Goal: Connect with others: Establish contact or relationships with other users

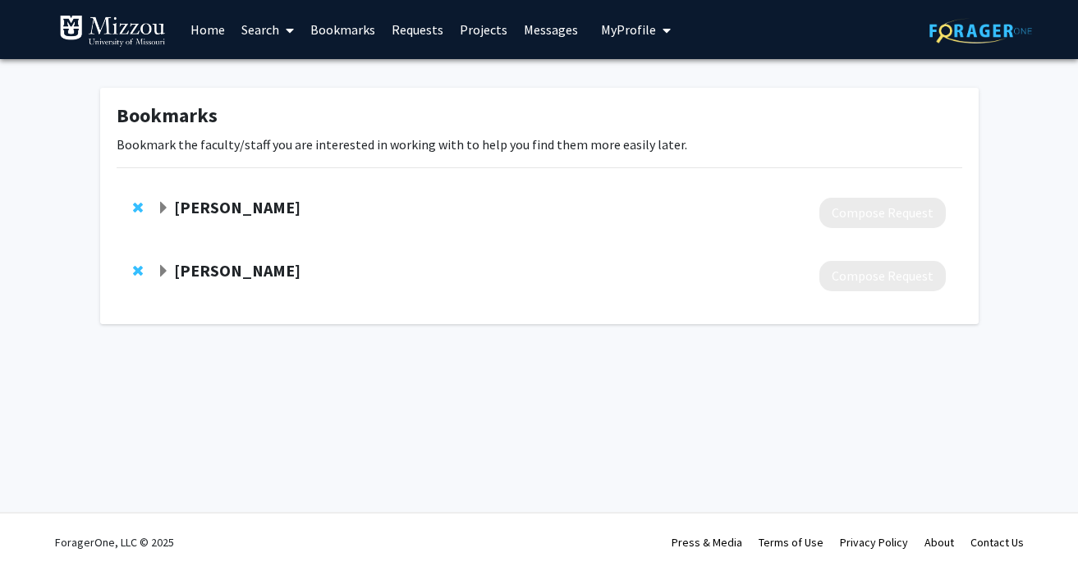
click at [620, 30] on span "My Profile" at bounding box center [628, 29] width 55 height 16
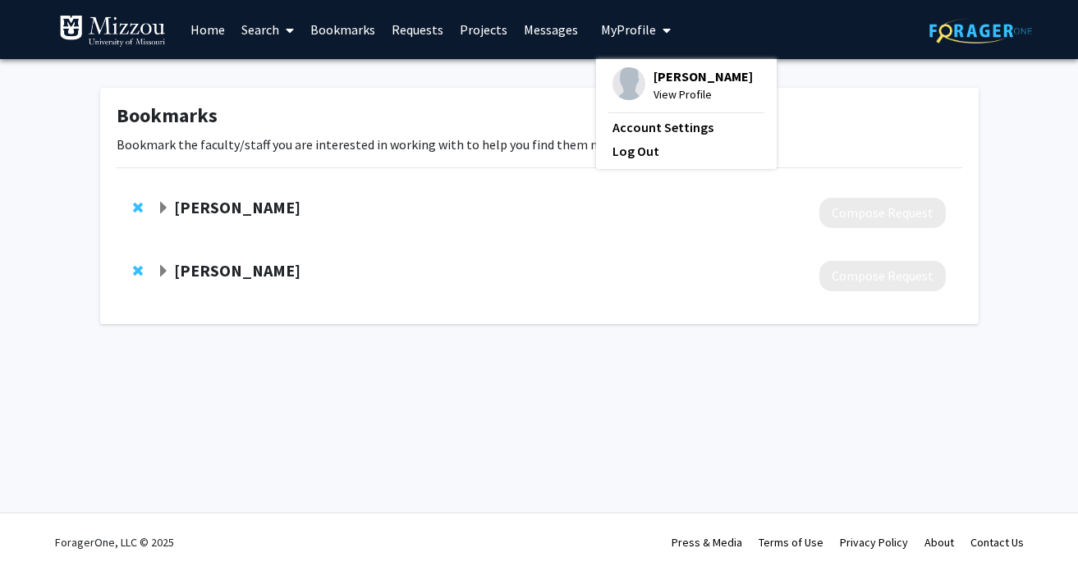
click at [666, 90] on span "View Profile" at bounding box center [703, 94] width 99 height 18
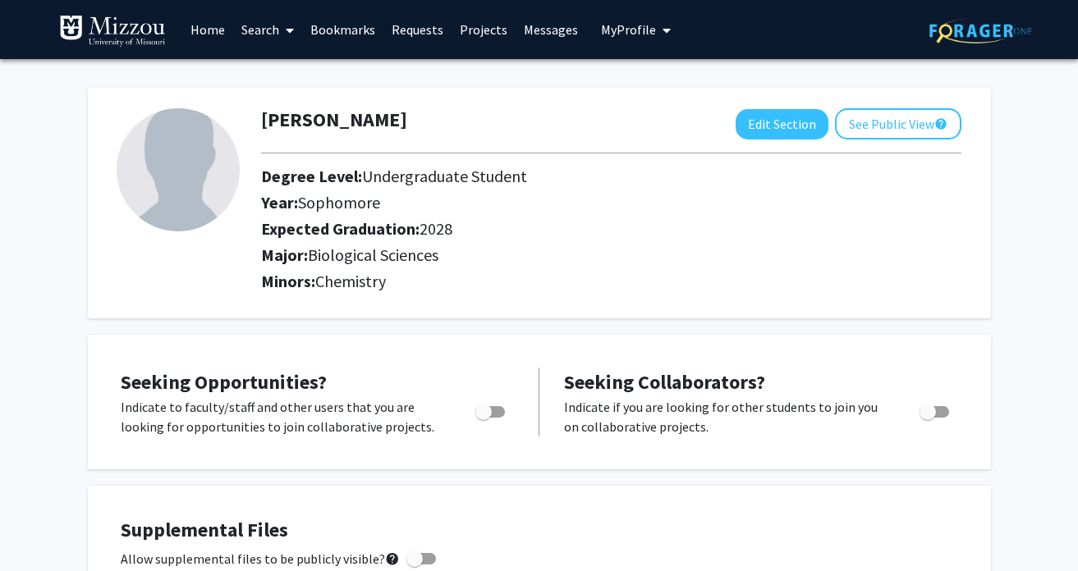
click at [218, 25] on link "Home" at bounding box center [207, 29] width 51 height 57
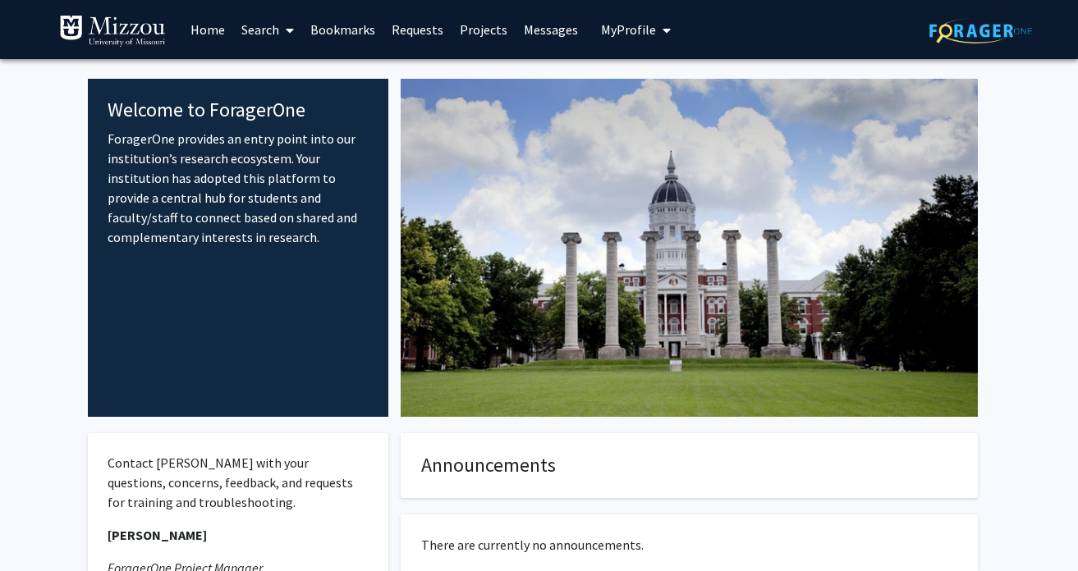
click at [202, 34] on link "Home" at bounding box center [207, 29] width 51 height 57
click at [352, 30] on link "Bookmarks" at bounding box center [342, 29] width 81 height 57
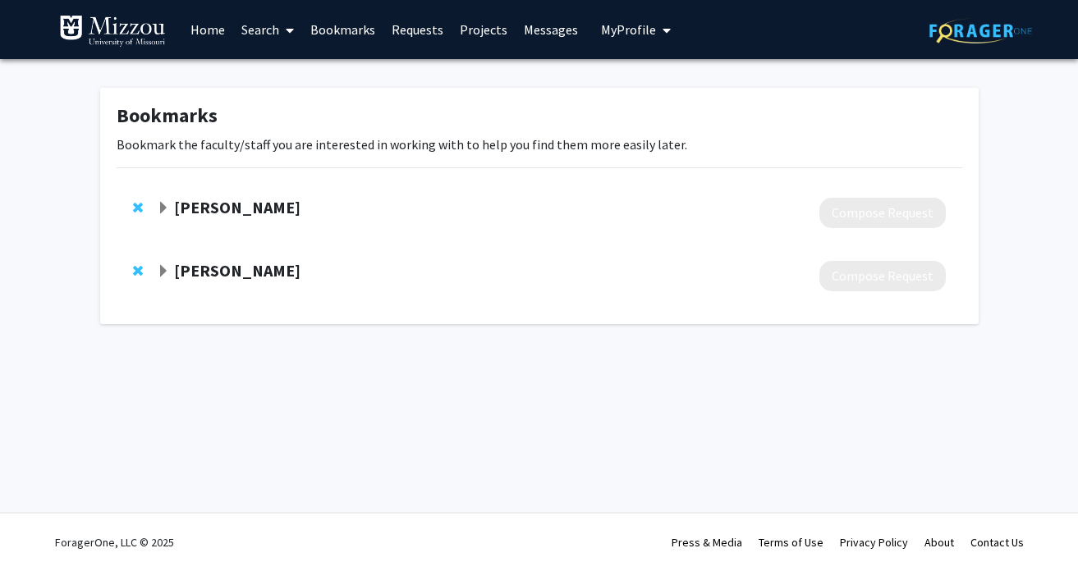
click at [158, 209] on span "Expand Olga Baker Bookmark" at bounding box center [163, 208] width 13 height 13
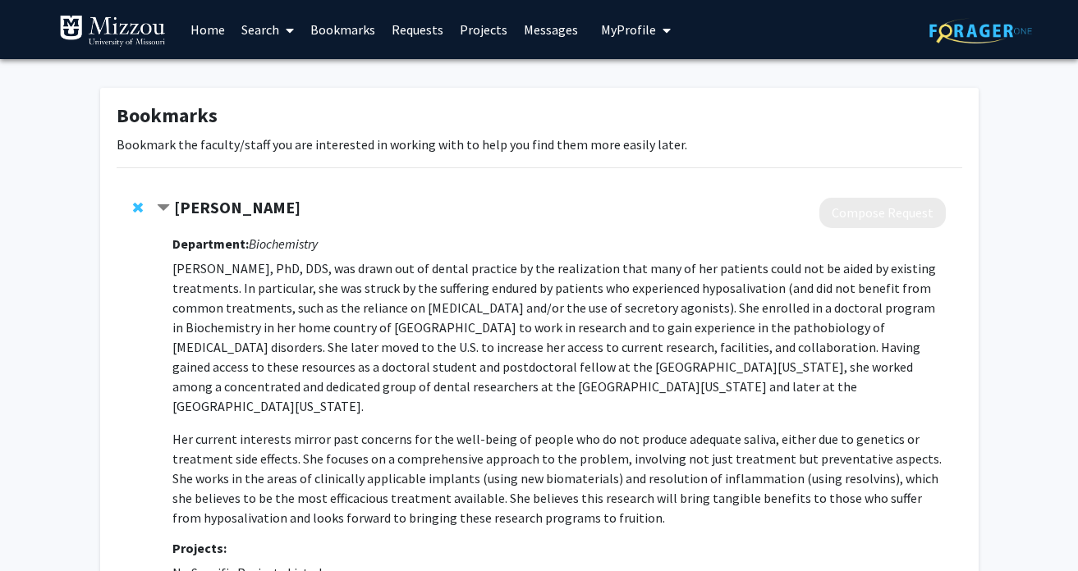
click at [168, 210] on span "Contract Olga Baker Bookmark" at bounding box center [163, 208] width 13 height 13
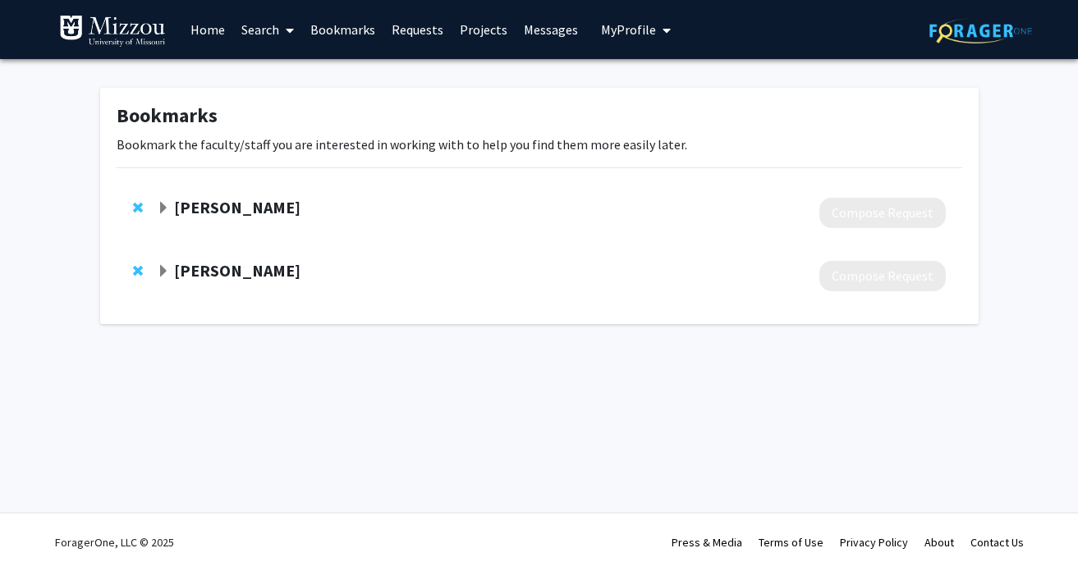
click at [167, 265] on span "Expand Xiaohua Liu Bookmark" at bounding box center [163, 271] width 13 height 13
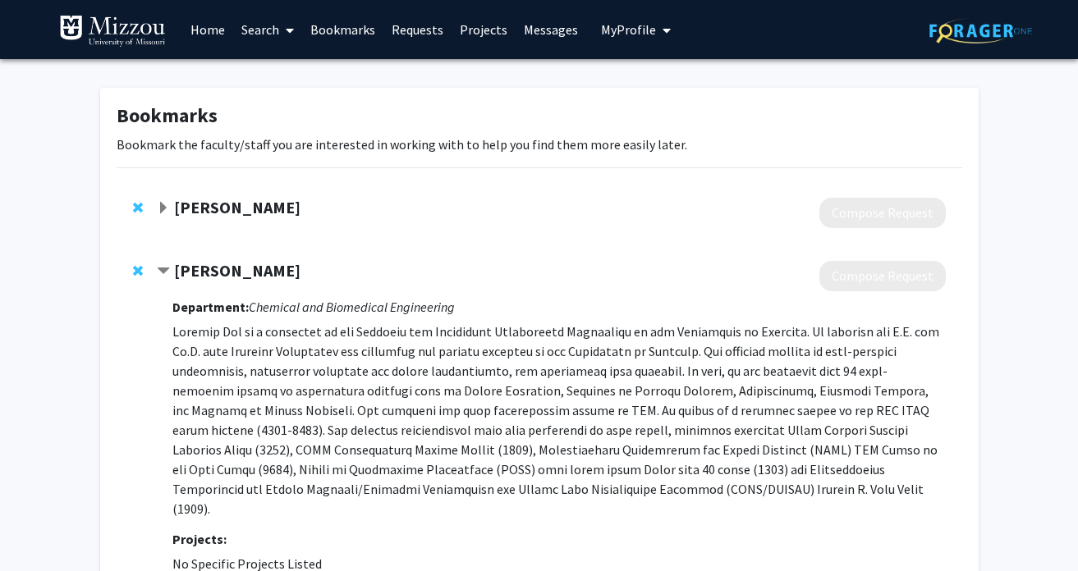
click at [163, 275] on span "Contract Xiaohua Liu Bookmark" at bounding box center [163, 271] width 13 height 13
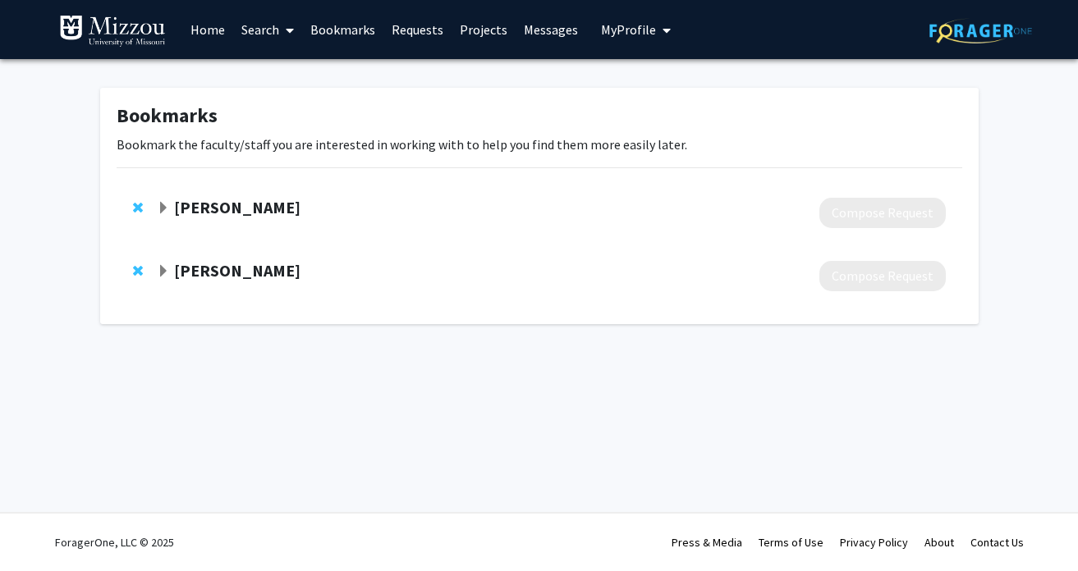
click at [216, 30] on link "Home" at bounding box center [207, 29] width 51 height 57
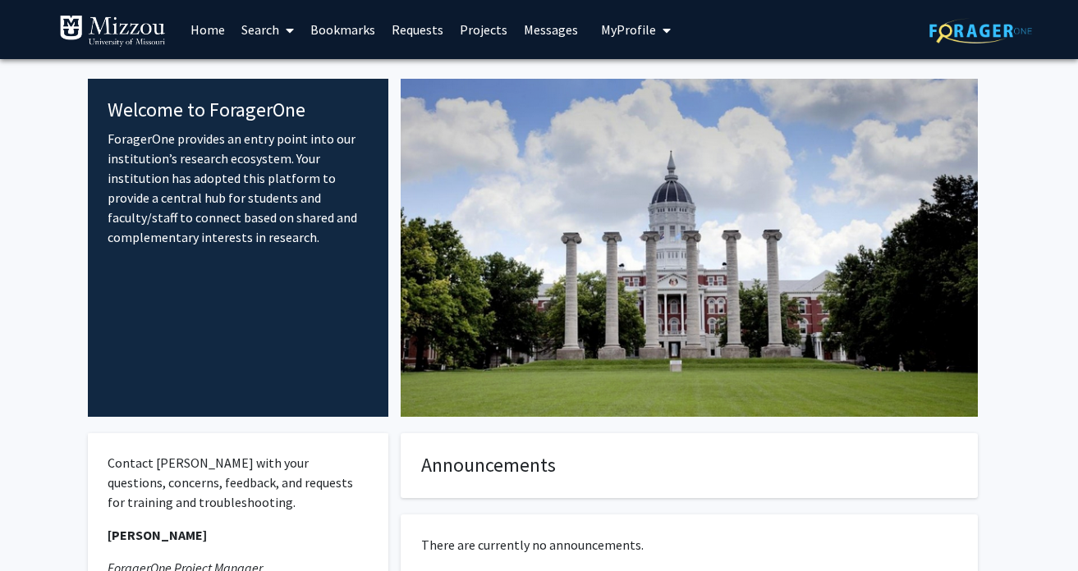
click at [245, 29] on link "Search" at bounding box center [267, 29] width 69 height 57
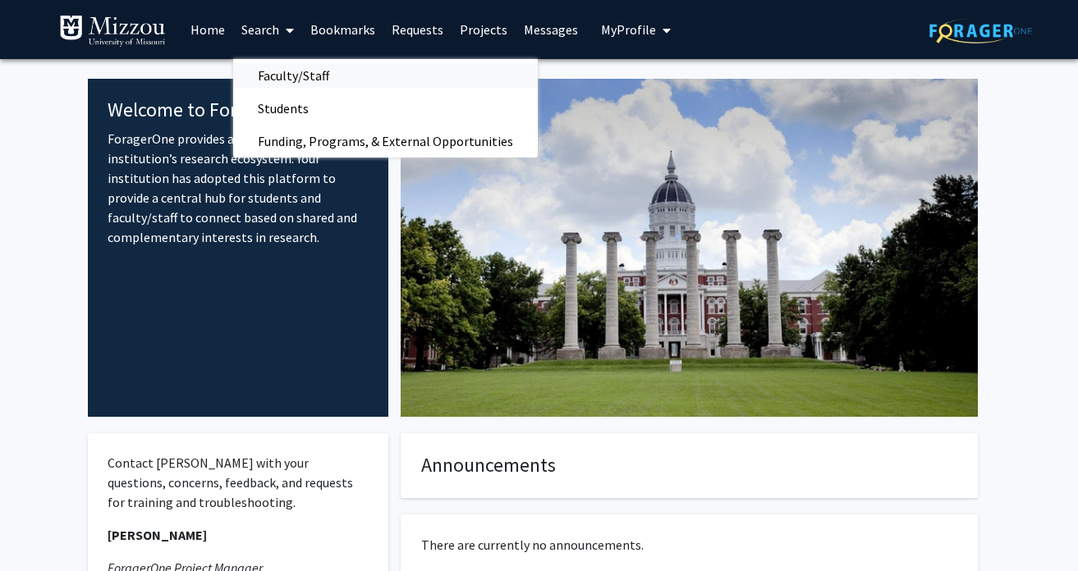
click at [277, 71] on span "Faculty/Staff" at bounding box center [293, 75] width 121 height 33
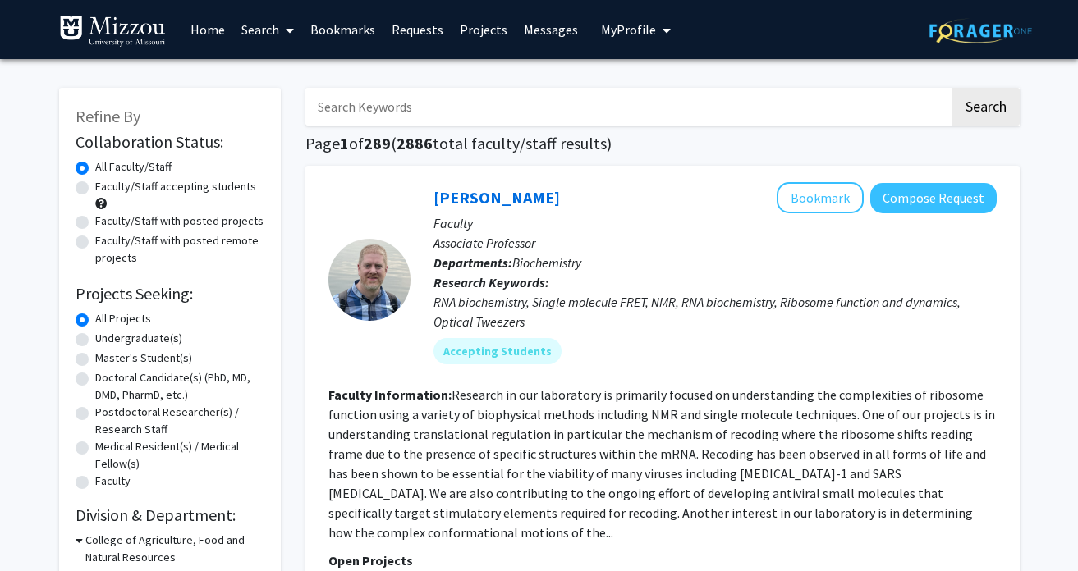
click at [403, 124] on input "Search Keywords" at bounding box center [627, 107] width 645 height 38
type input "[PERSON_NAME]"
click at [737, 88] on button "Search" at bounding box center [985, 107] width 67 height 38
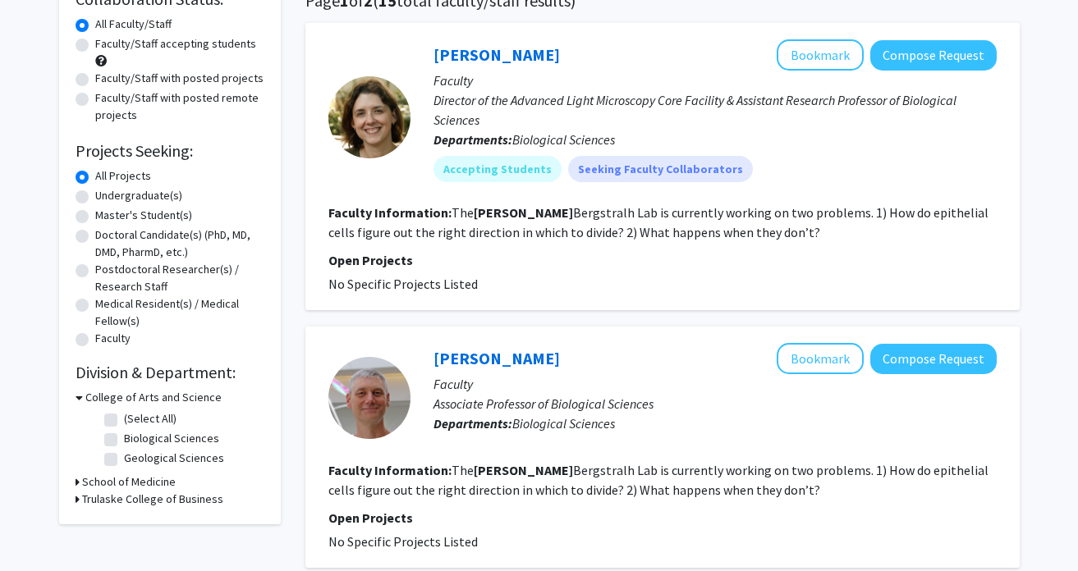
scroll to position [142, 0]
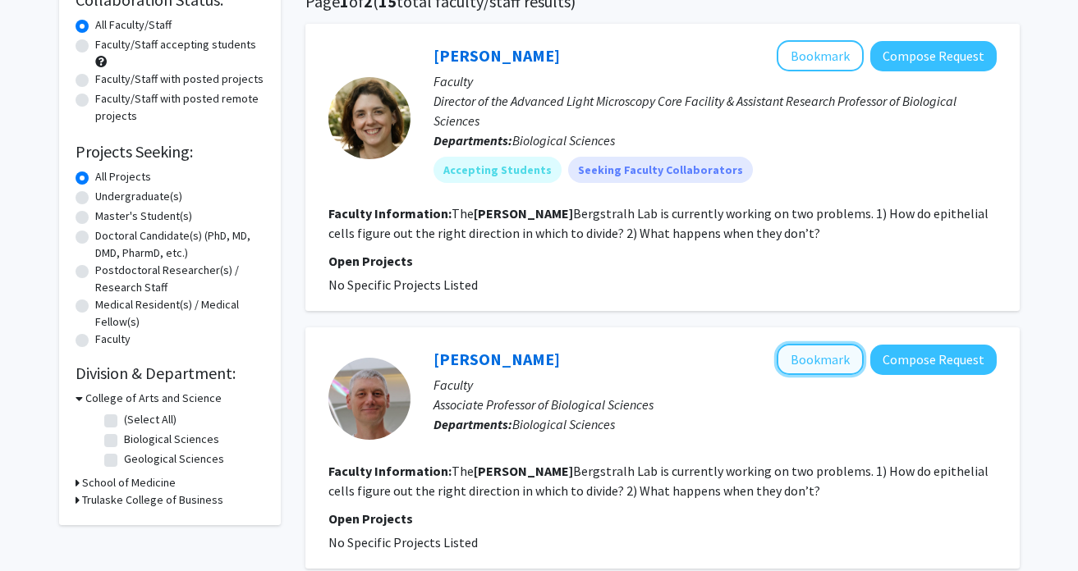
click at [737, 365] on button "Bookmark" at bounding box center [820, 359] width 87 height 31
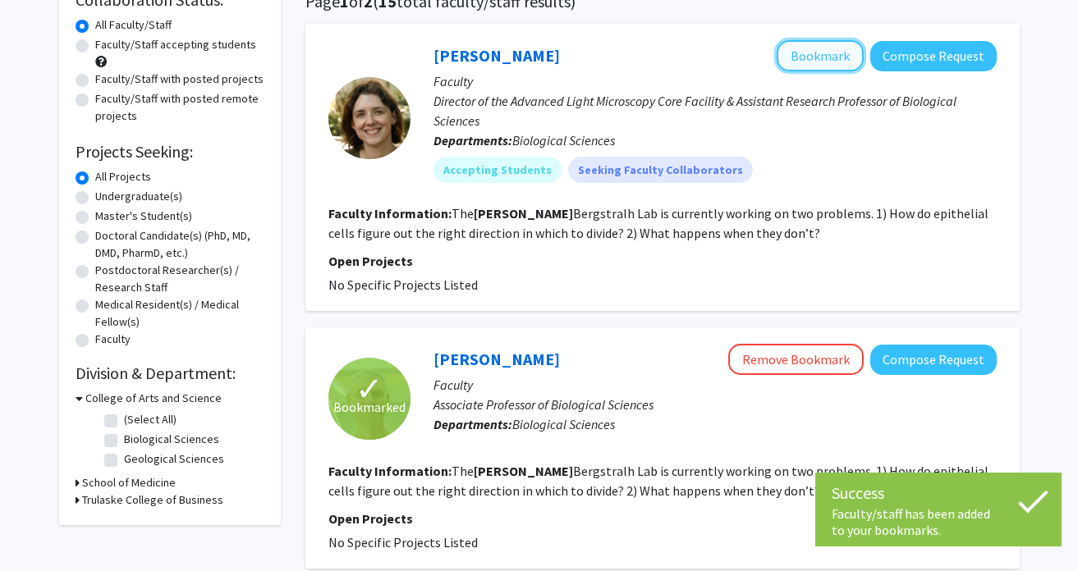
click at [737, 59] on button "Bookmark" at bounding box center [820, 55] width 87 height 31
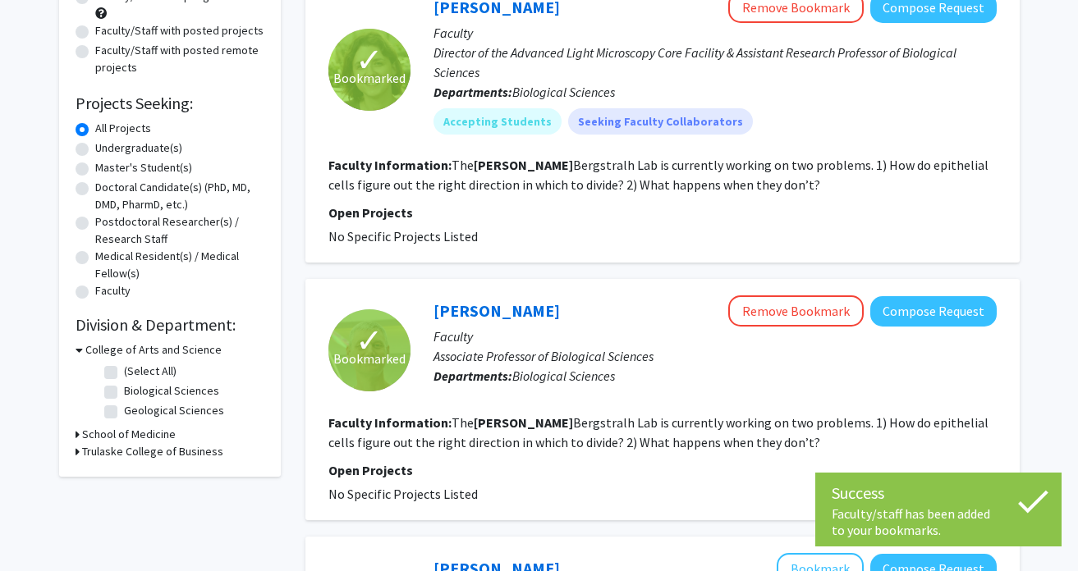
scroll to position [167, 0]
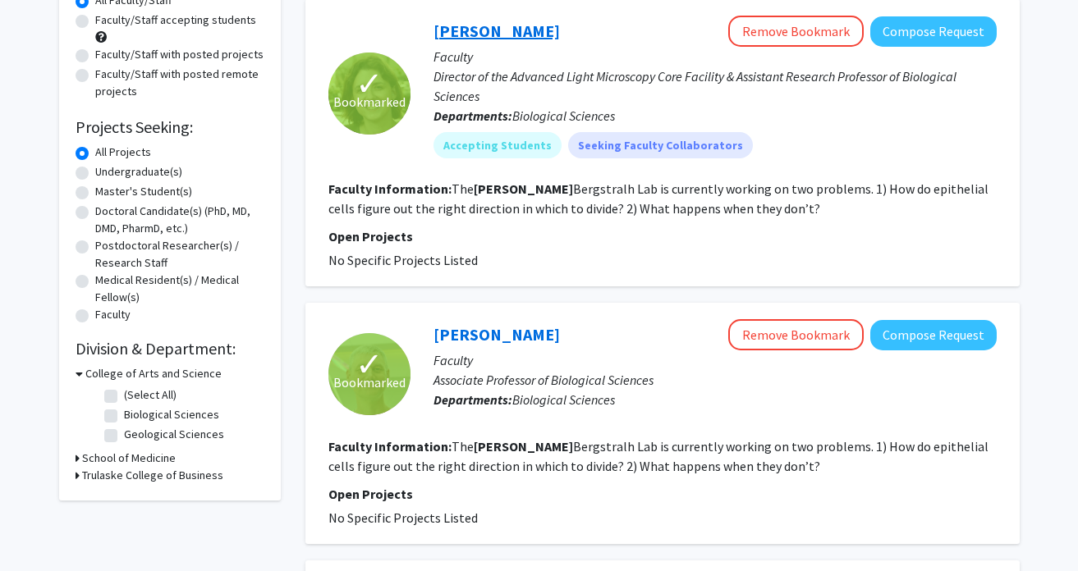
click at [486, 21] on link "[PERSON_NAME]" at bounding box center [497, 31] width 126 height 21
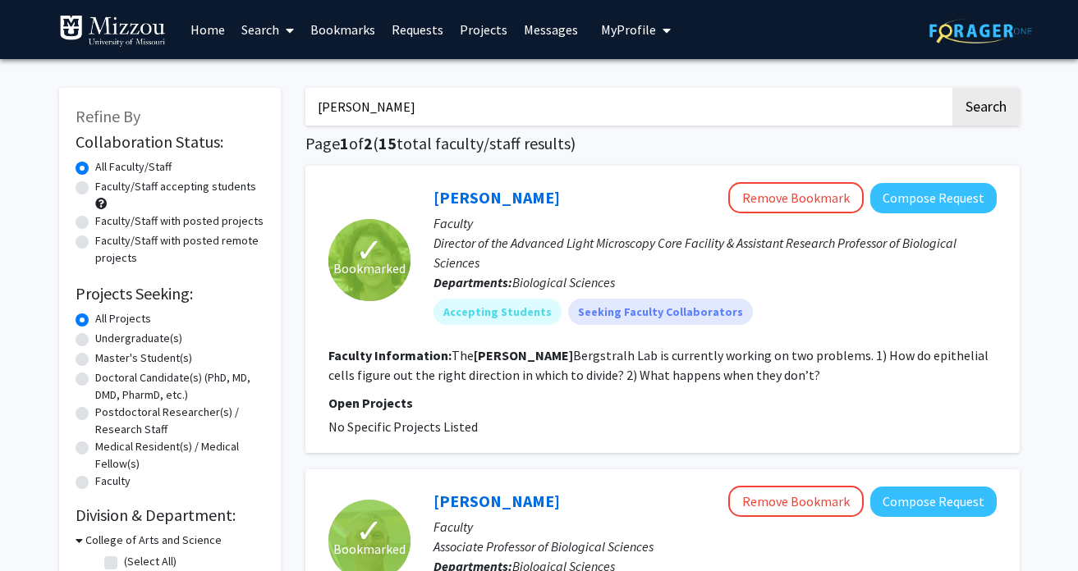
click at [333, 37] on link "Bookmarks" at bounding box center [342, 29] width 81 height 57
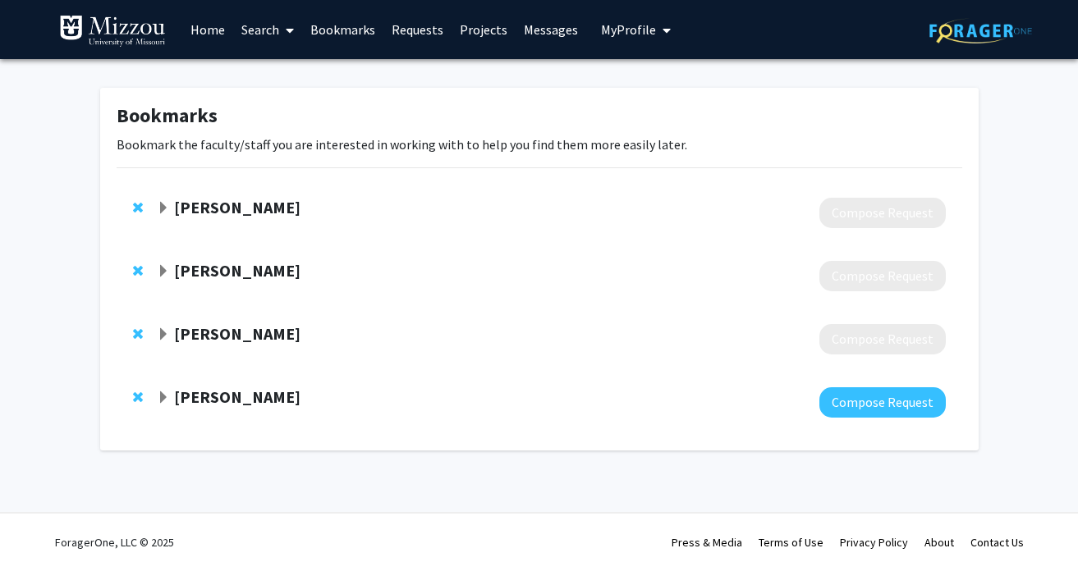
click at [167, 204] on span "Expand Olga Baker Bookmark" at bounding box center [163, 208] width 13 height 13
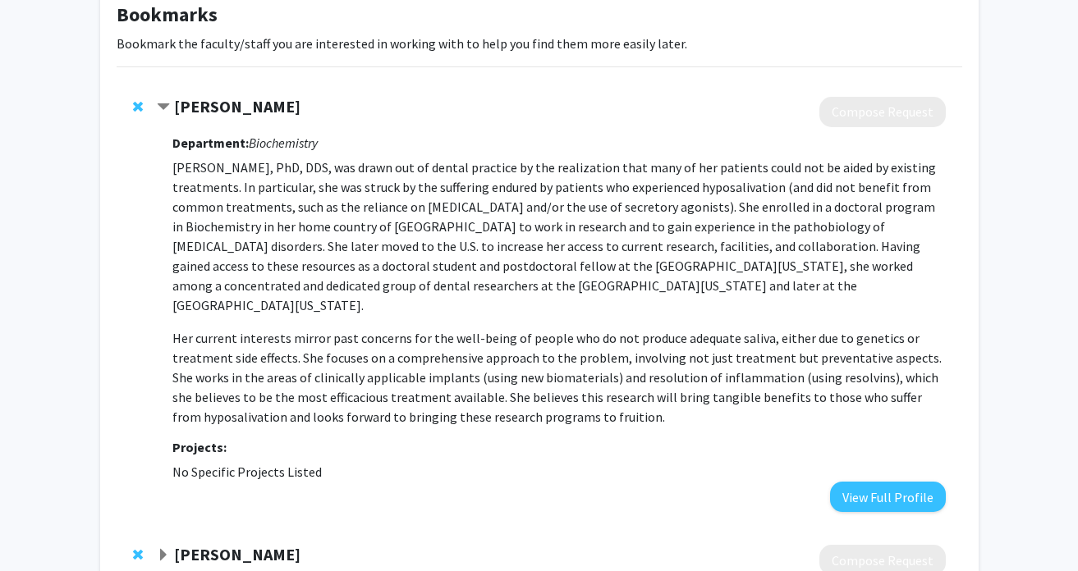
scroll to position [89, 0]
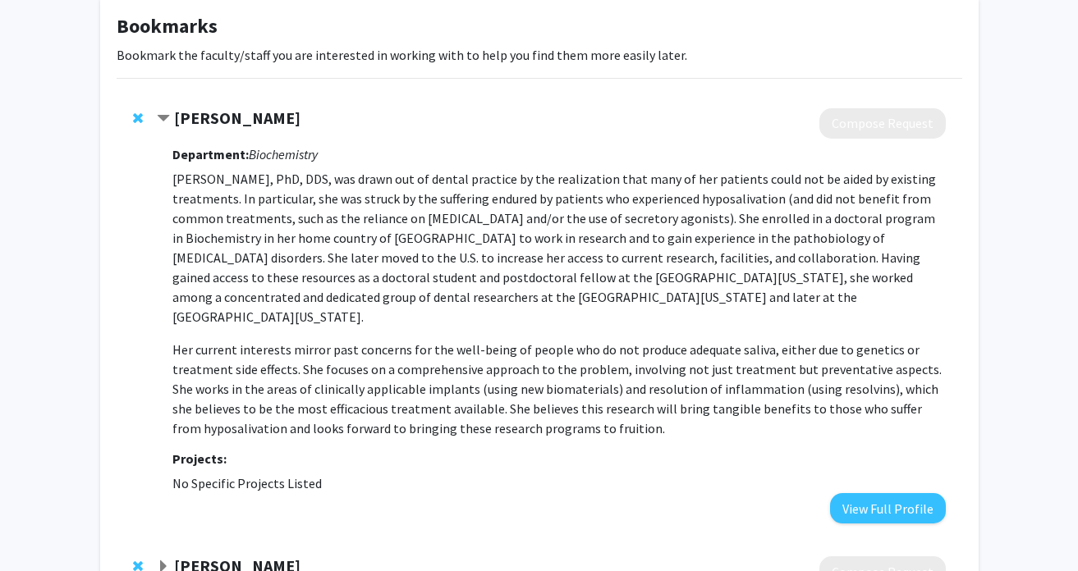
click at [227, 111] on strong "[PERSON_NAME]" at bounding box center [237, 118] width 126 height 21
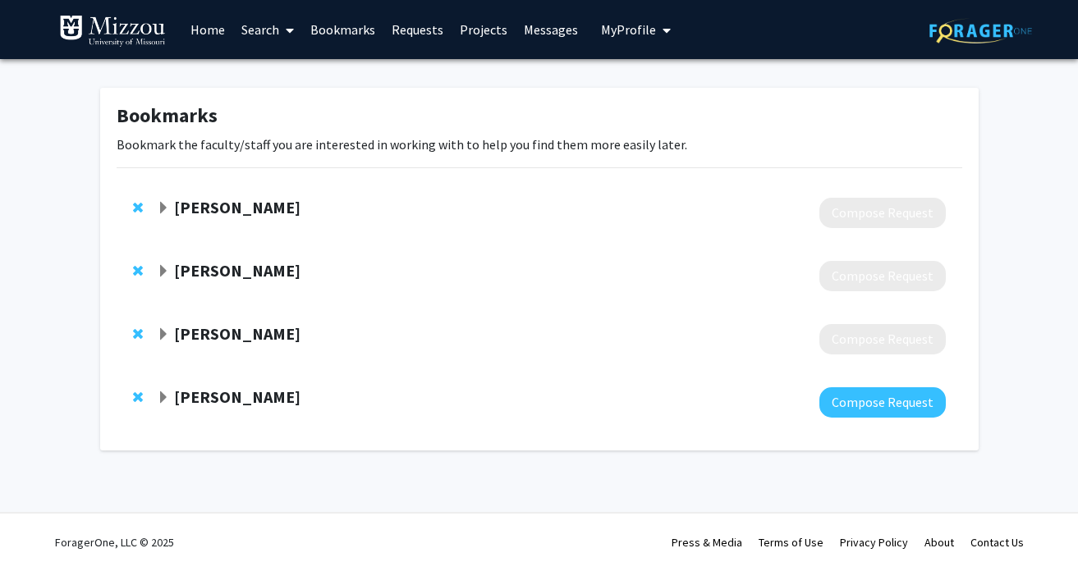
scroll to position [0, 0]
click at [230, 208] on strong "[PERSON_NAME]" at bounding box center [237, 207] width 126 height 21
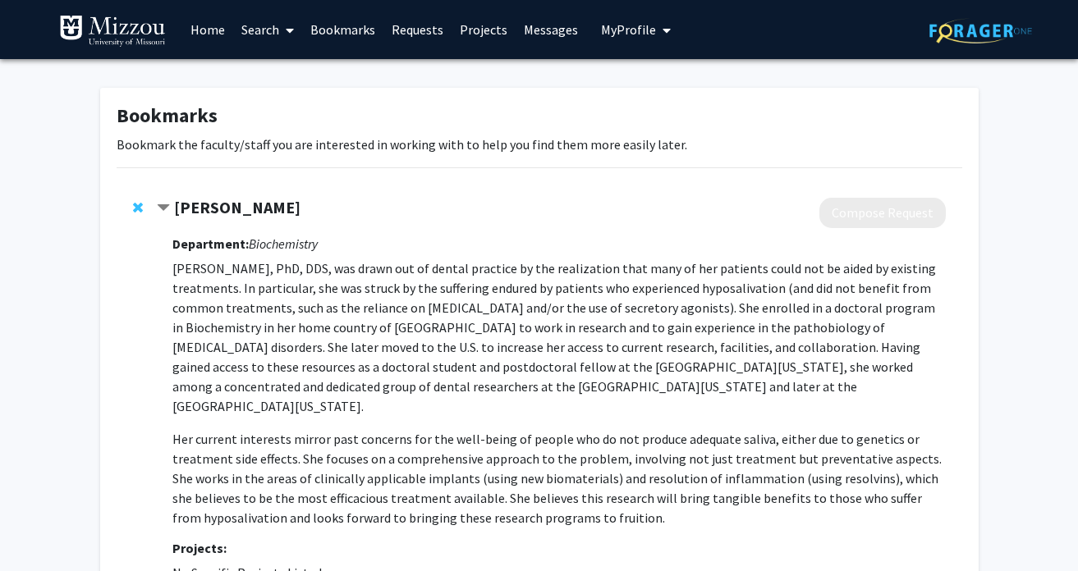
click at [232, 208] on strong "[PERSON_NAME]" at bounding box center [237, 207] width 126 height 21
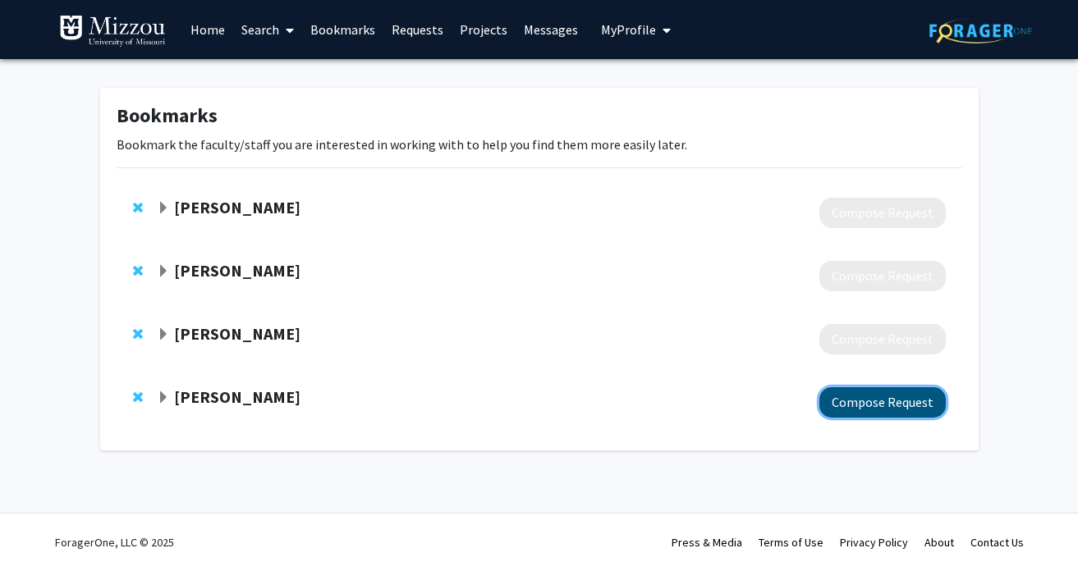
click at [737, 402] on button "Compose Request" at bounding box center [882, 403] width 126 height 30
